Goal: Task Accomplishment & Management: Use online tool/utility

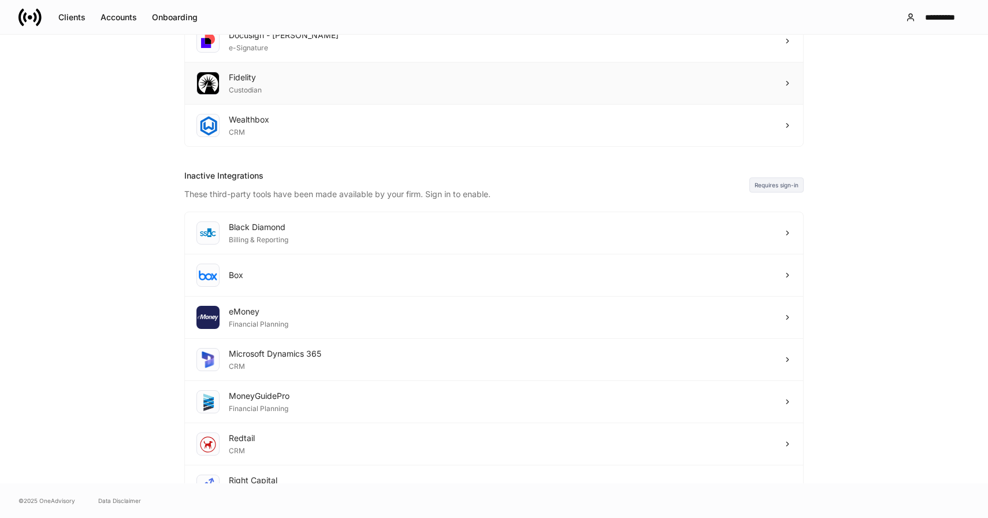
scroll to position [254, 0]
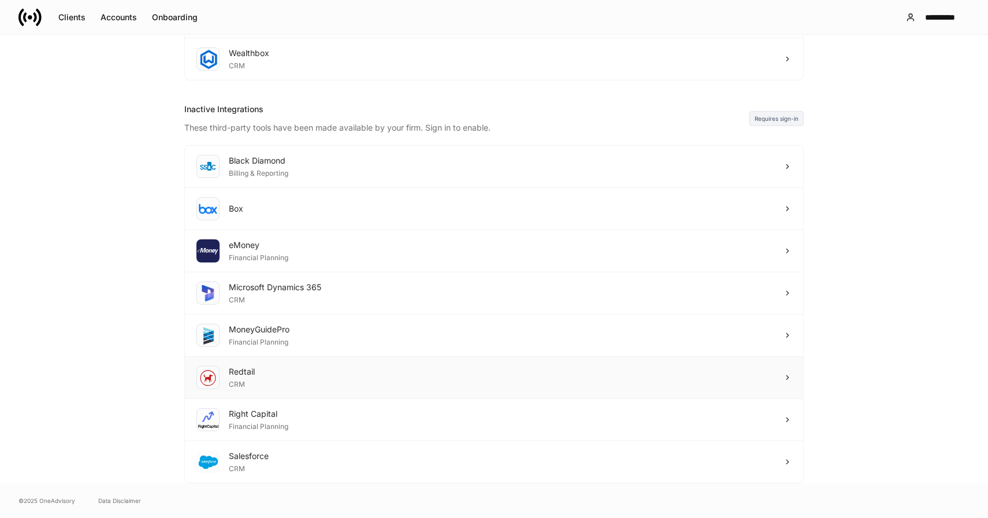
click at [292, 379] on div "Redtail CRM" at bounding box center [494, 378] width 618 height 42
click at [308, 408] on div "Right Capital Financial Planning" at bounding box center [494, 420] width 618 height 42
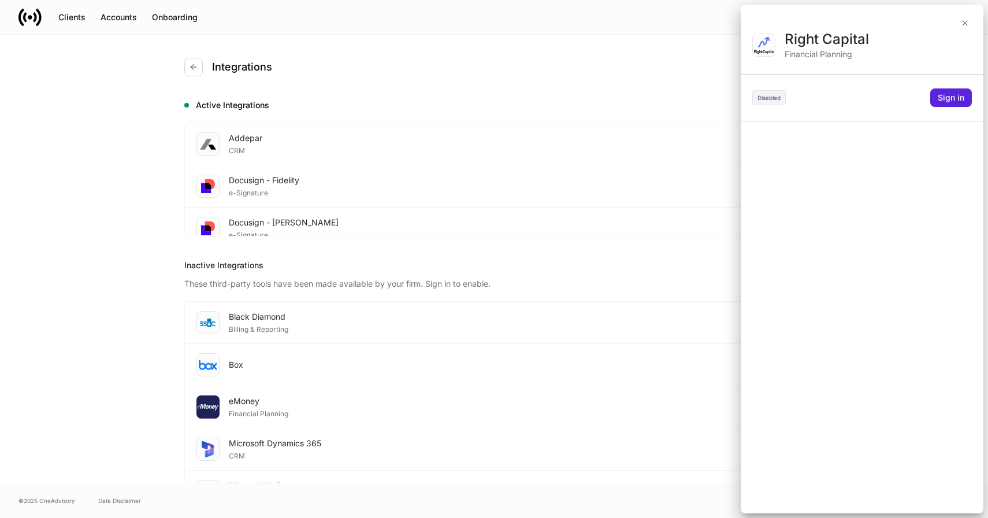
scroll to position [0, 0]
click at [955, 94] on div "Sign in" at bounding box center [951, 98] width 27 height 12
